Goal: Book appointment/travel/reservation

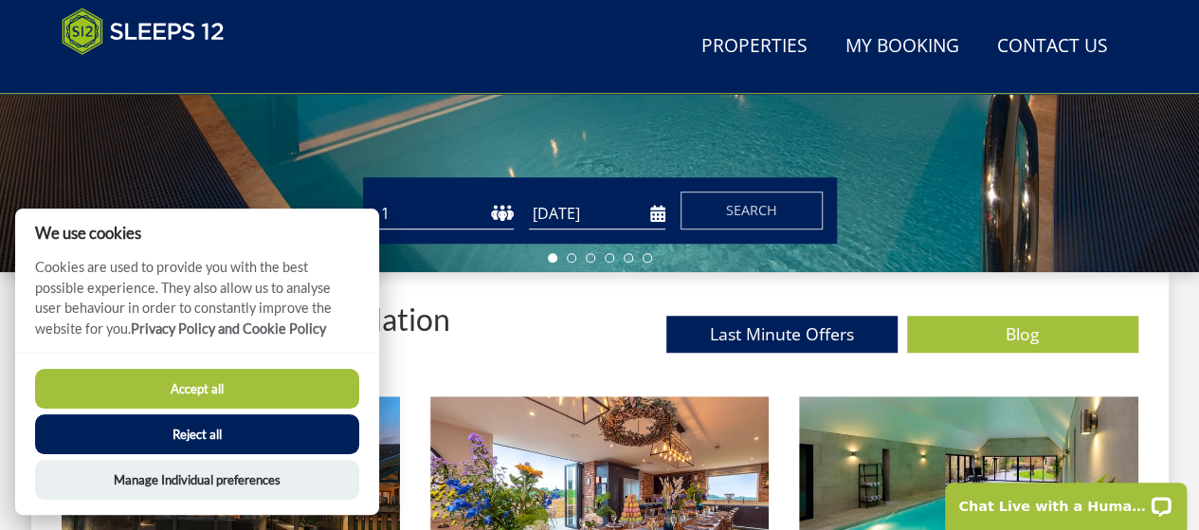
click at [469, 218] on select "1 2 3 4 5 6 7 8 9 10 11 12 13 14 15 16 17 18 19 20 21 22 23 24 25 26 27 28 29 3…" at bounding box center [445, 213] width 136 height 31
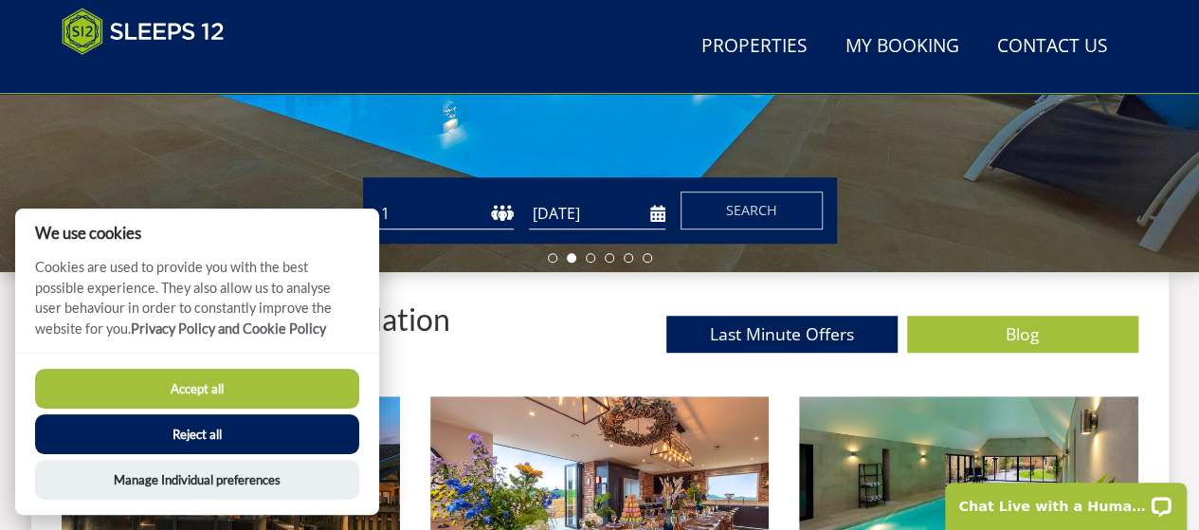
select select "18"
click at [377, 198] on select "1 2 3 4 5 6 7 8 9 10 11 12 13 14 15 16 17 18 19 20 21 22 23 24 25 26 27 28 29 3…" at bounding box center [445, 213] width 136 height 31
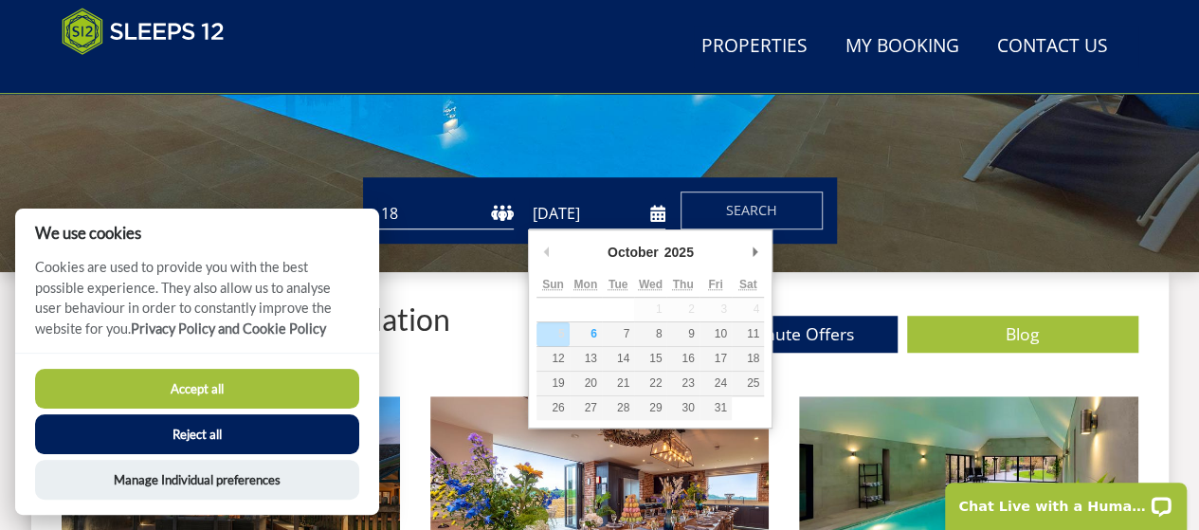
click at [654, 213] on input "[DATE]" at bounding box center [597, 213] width 136 height 31
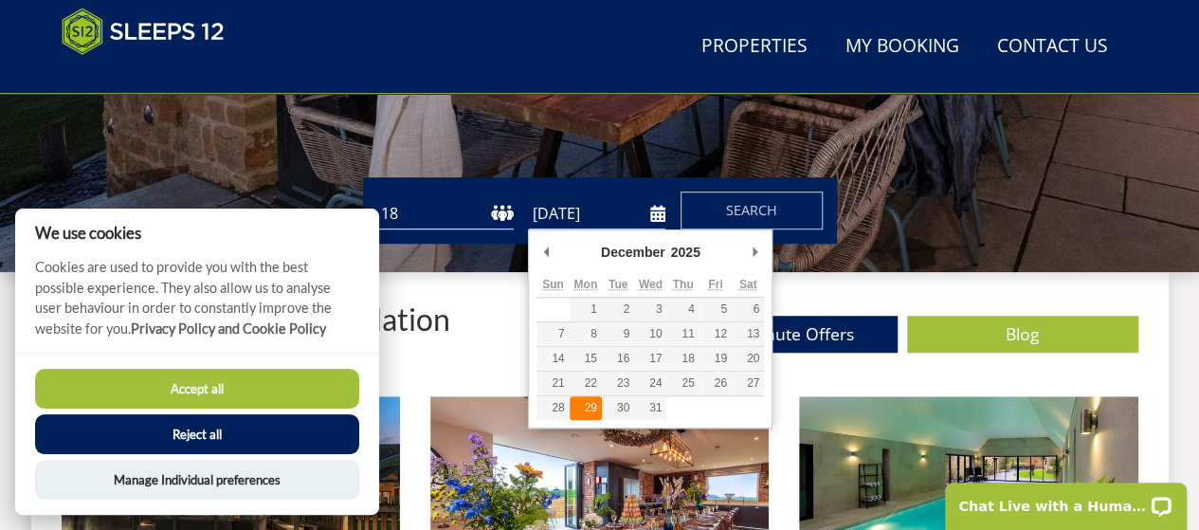
type input "[DATE]"
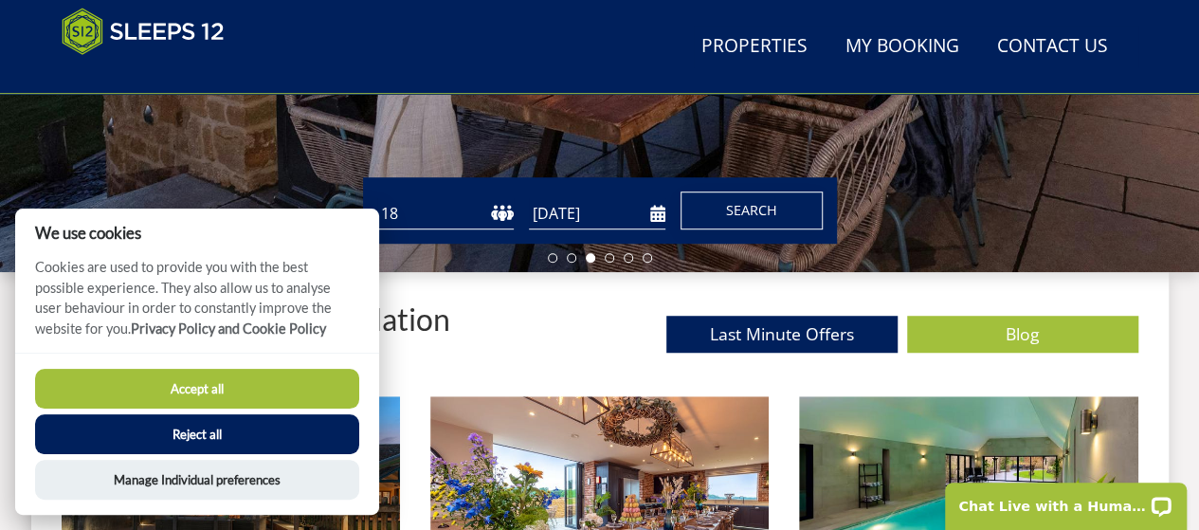
click at [744, 217] on span "Search" at bounding box center [751, 210] width 51 height 18
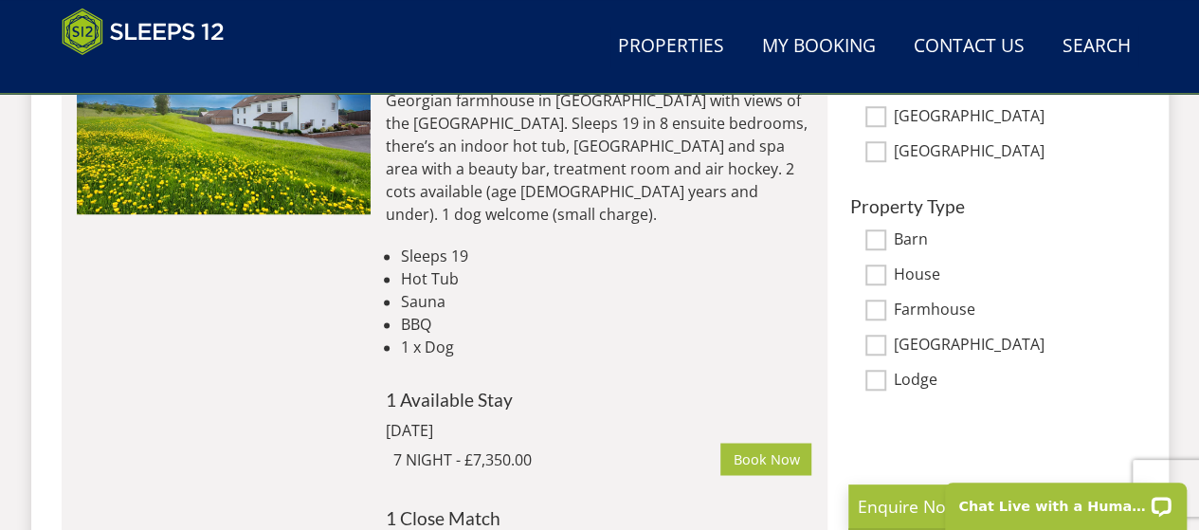
scroll to position [1403, 0]
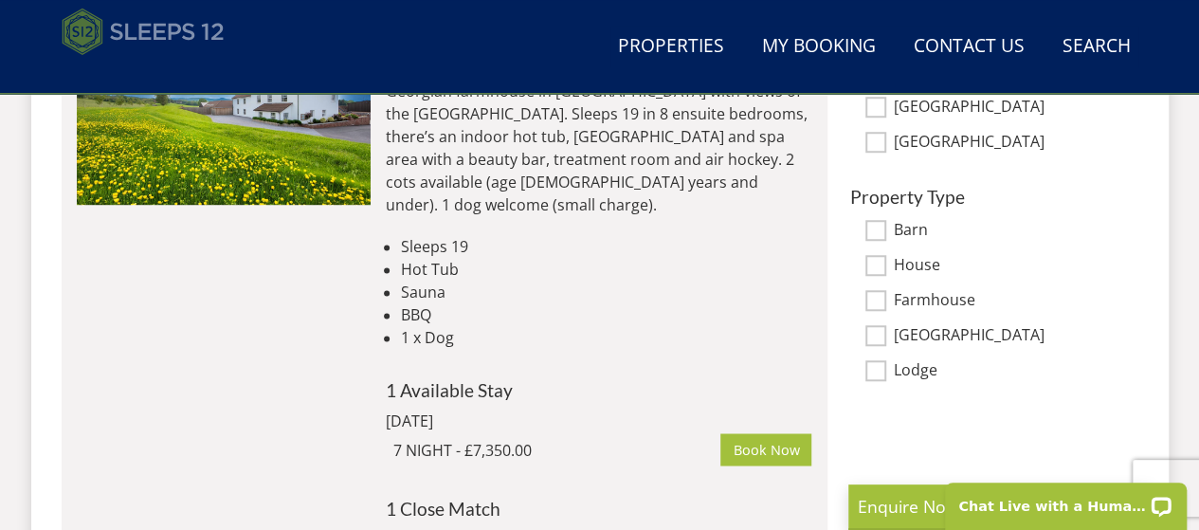
select select "18"
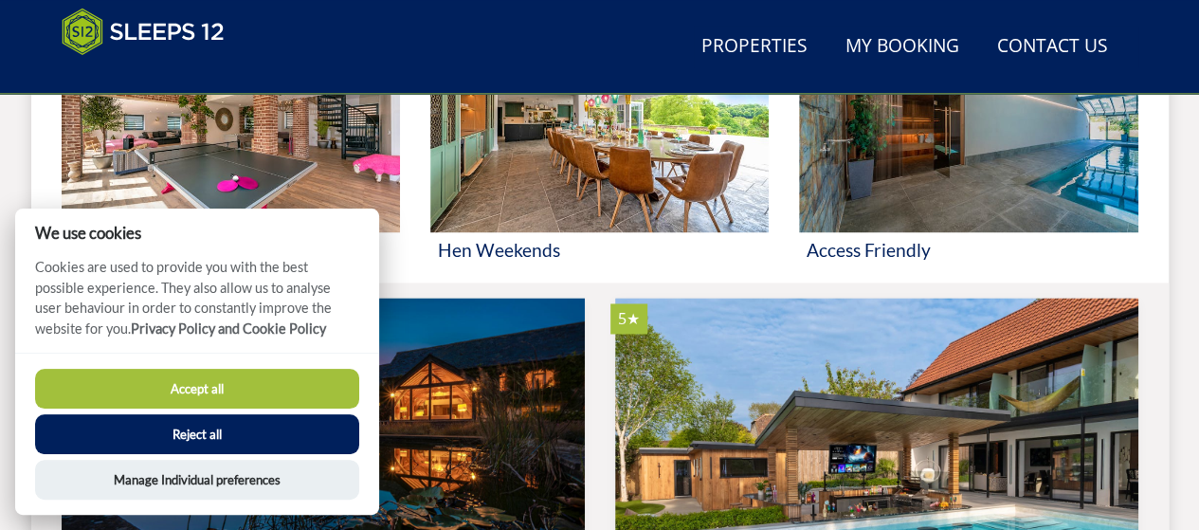
scroll to position [550, 0]
